Goal: Information Seeking & Learning: Learn about a topic

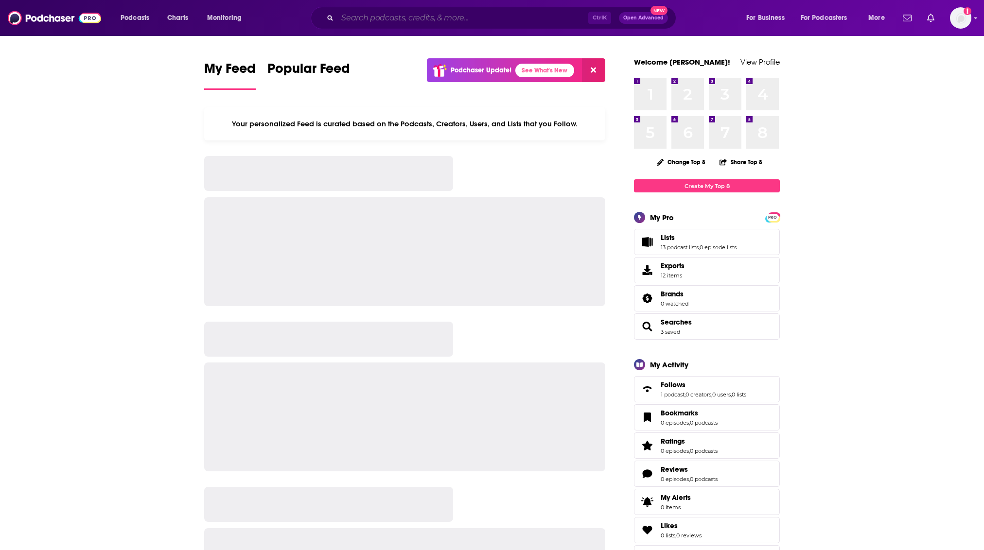
click at [518, 16] on input "Search podcasts, credits, & more..." at bounding box center [462, 18] width 251 height 16
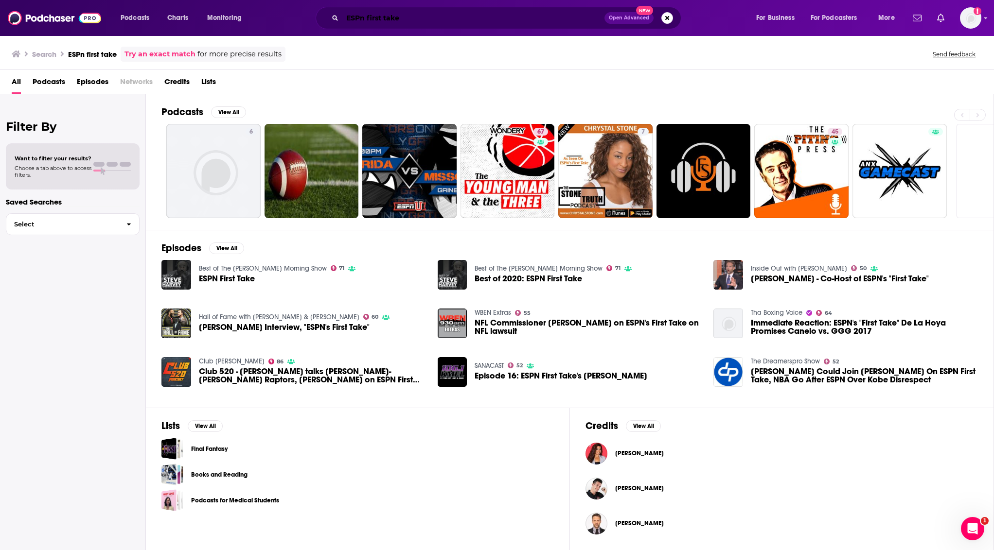
click at [366, 12] on input "ESPn first take" at bounding box center [473, 18] width 262 height 16
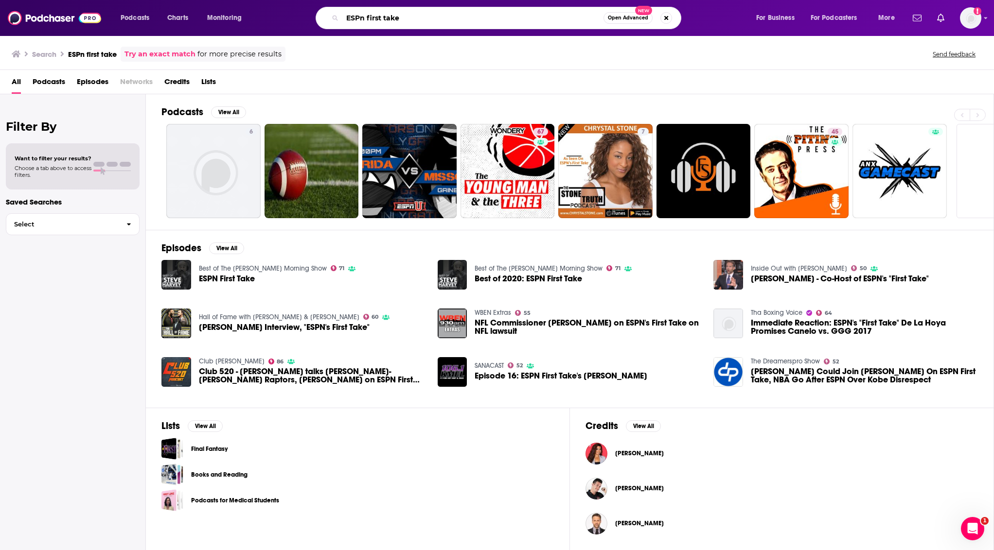
click at [366, 12] on input "ESPn first take" at bounding box center [472, 18] width 261 height 16
type input "E"
type input "First take"
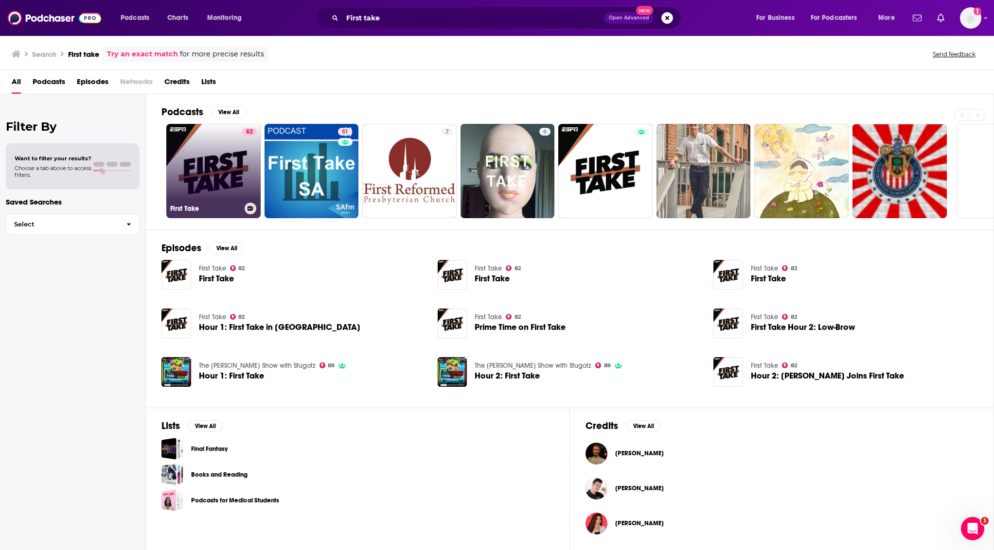
click at [238, 175] on link "82 First Take" at bounding box center [213, 171] width 94 height 94
